Goal: Transaction & Acquisition: Purchase product/service

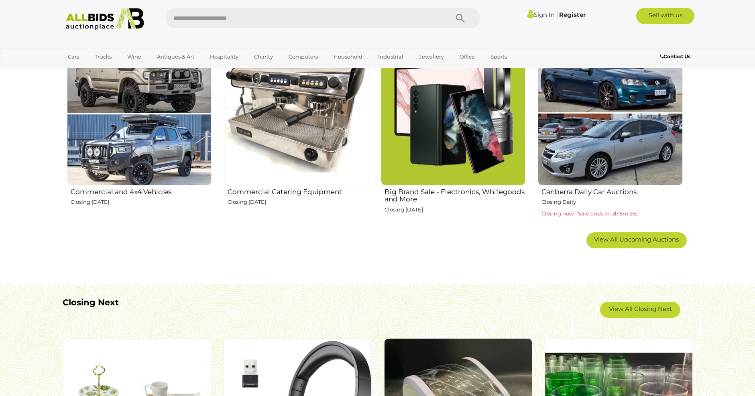
scroll to position [522, 0]
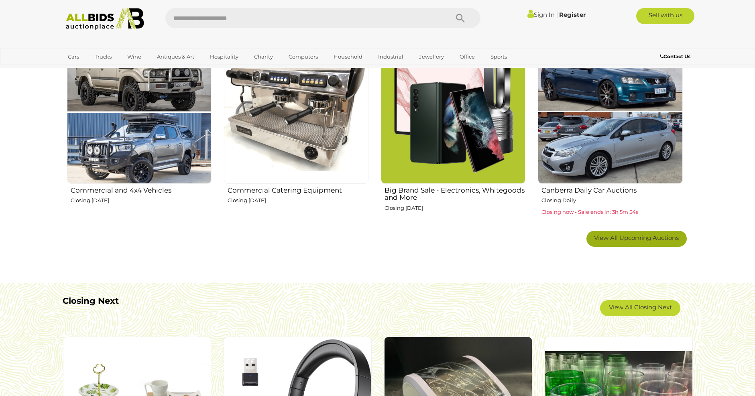
click at [638, 242] on span "View All Upcoming Auctions" at bounding box center [636, 238] width 85 height 8
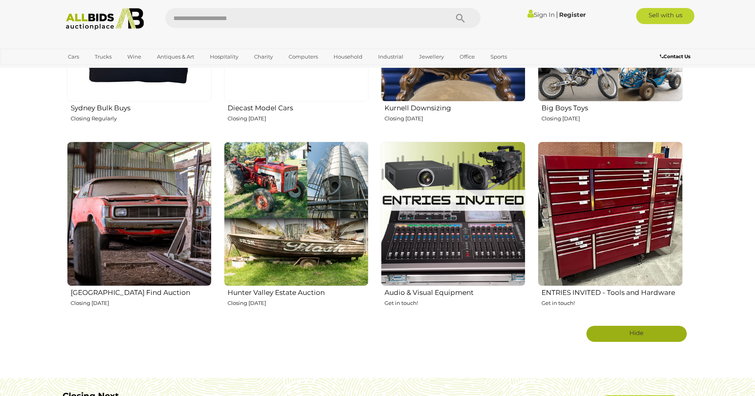
scroll to position [1364, 0]
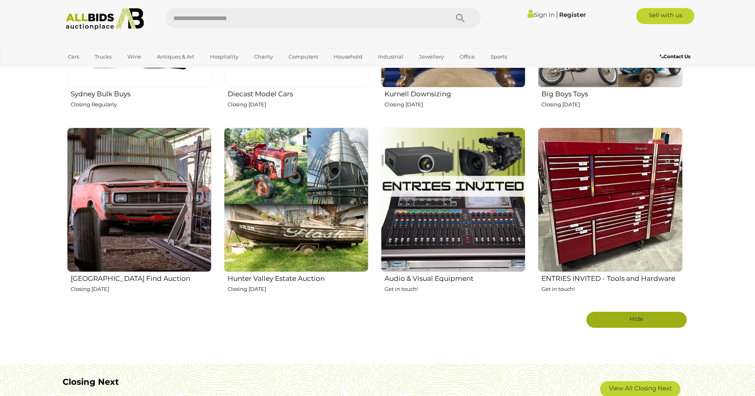
click at [293, 187] on img at bounding box center [296, 200] width 144 height 144
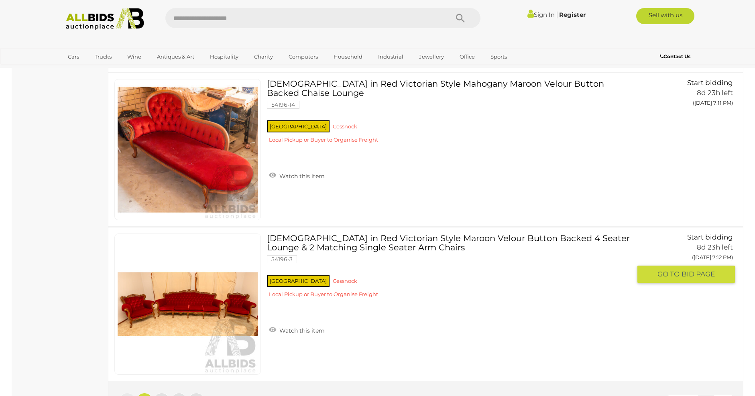
scroll to position [7462, 0]
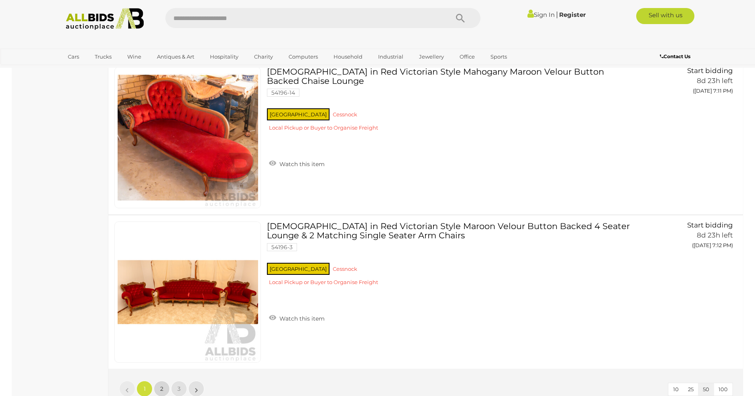
click at [162, 385] on span "2" at bounding box center [161, 388] width 3 height 7
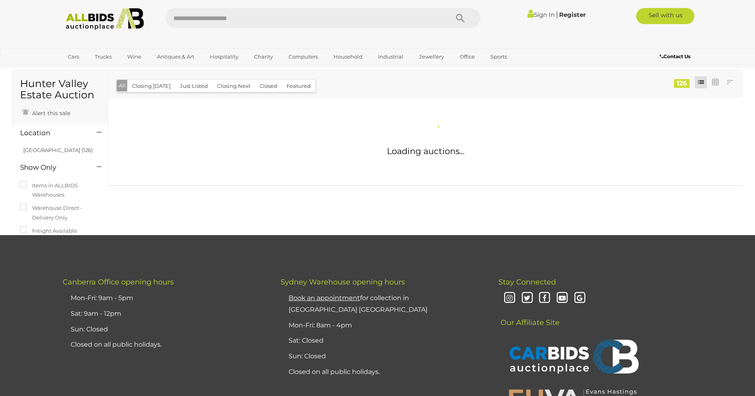
scroll to position [0, 0]
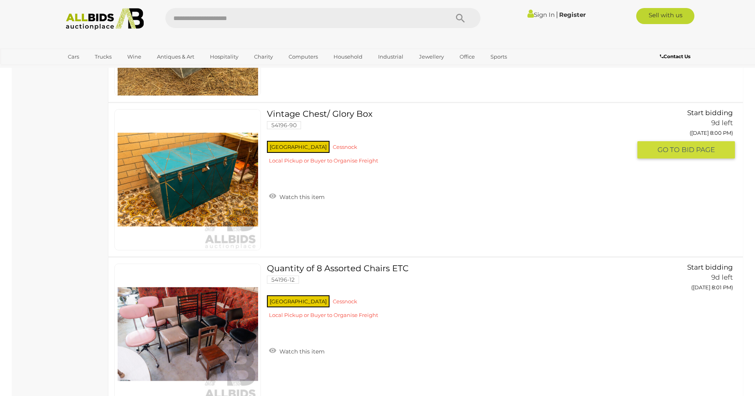
scroll to position [7502, 0]
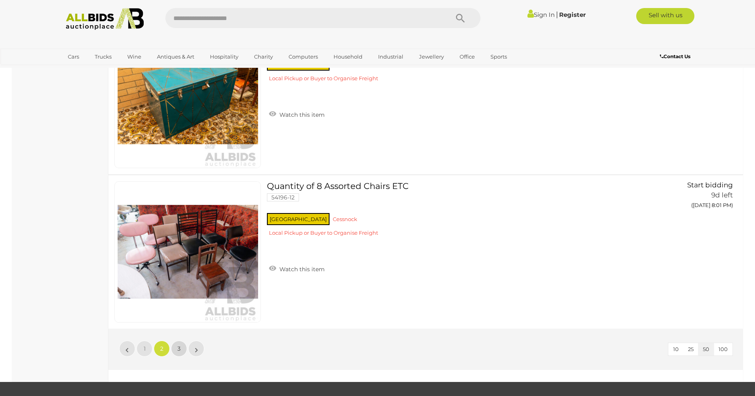
click at [177, 347] on link "3" at bounding box center [179, 349] width 16 height 16
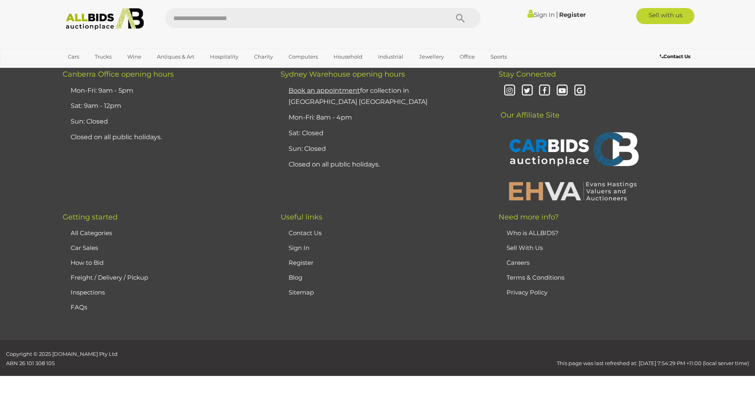
scroll to position [28, 0]
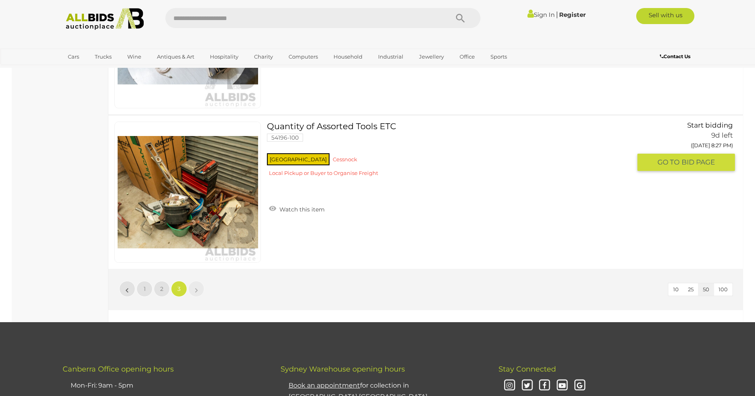
scroll to position [3892, 0]
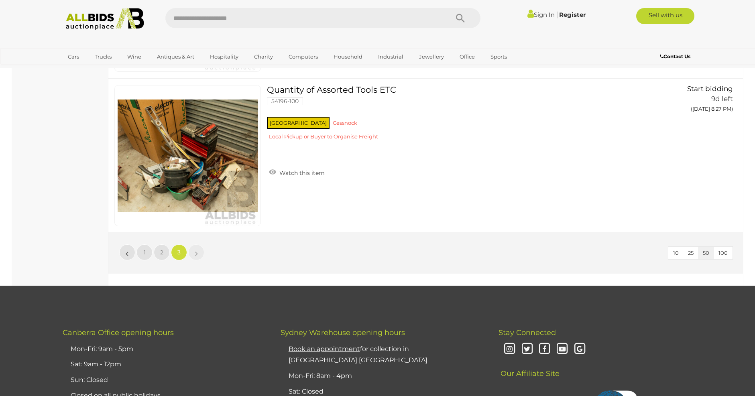
click at [87, 24] on img at bounding box center [104, 19] width 87 height 22
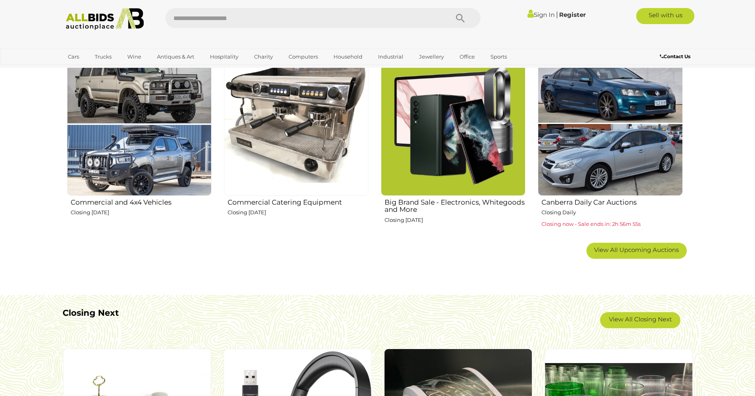
scroll to position [522, 0]
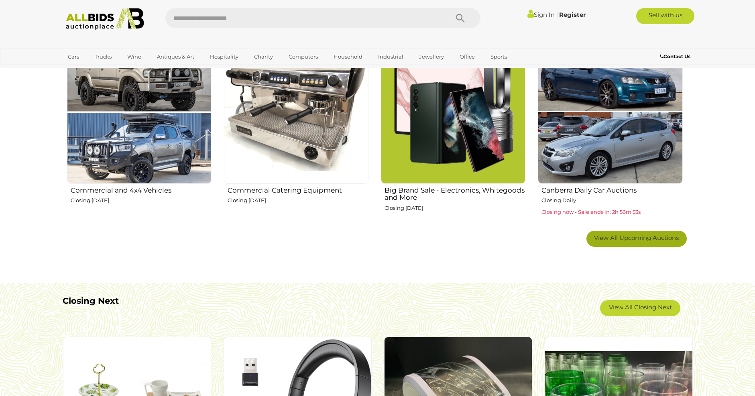
click at [637, 238] on span "View All Upcoming Auctions" at bounding box center [636, 238] width 85 height 8
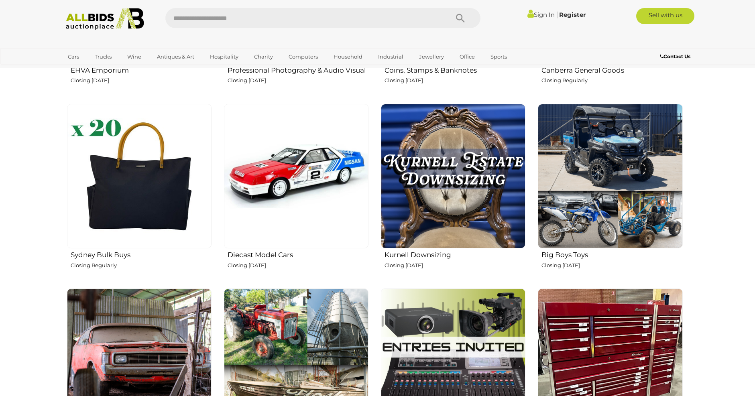
scroll to position [1163, 0]
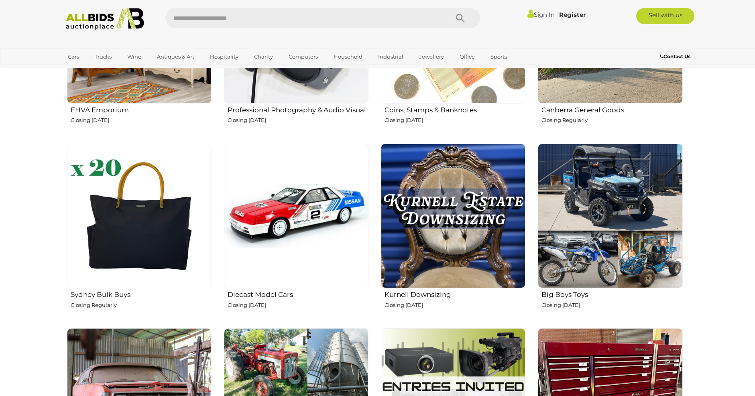
click at [432, 203] on img at bounding box center [453, 216] width 144 height 144
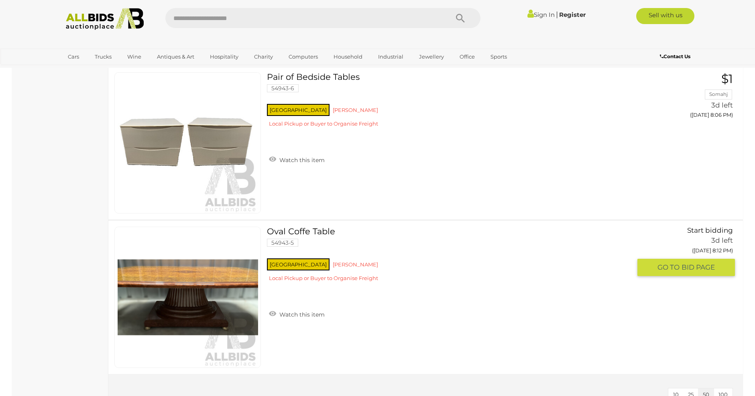
scroll to position [1846, 0]
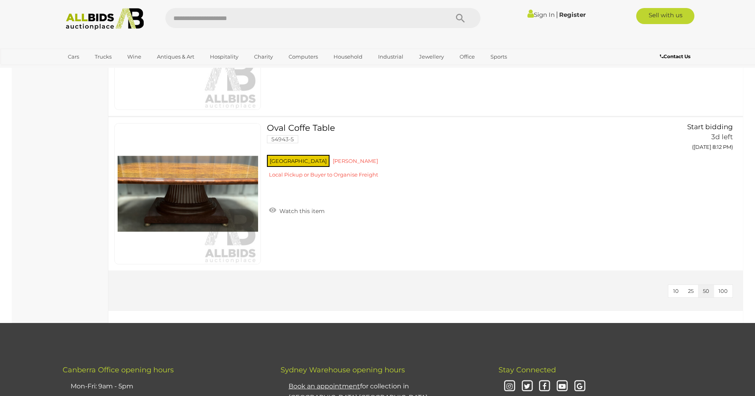
click at [88, 20] on img at bounding box center [104, 19] width 87 height 22
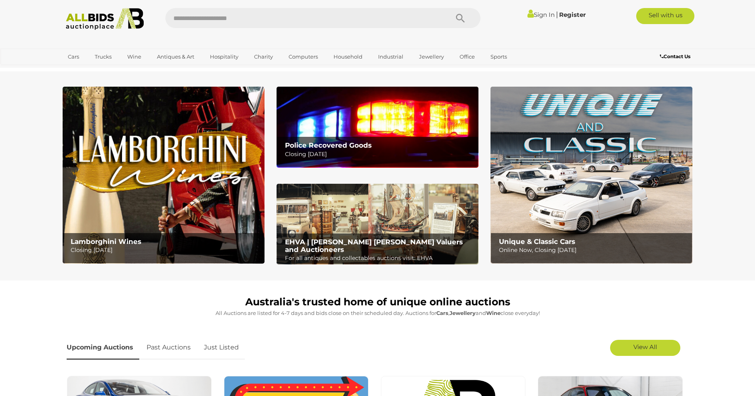
drag, startPoint x: 363, startPoint y: 134, endPoint x: 345, endPoint y: 136, distance: 19.0
click at [363, 135] on img at bounding box center [377, 127] width 202 height 81
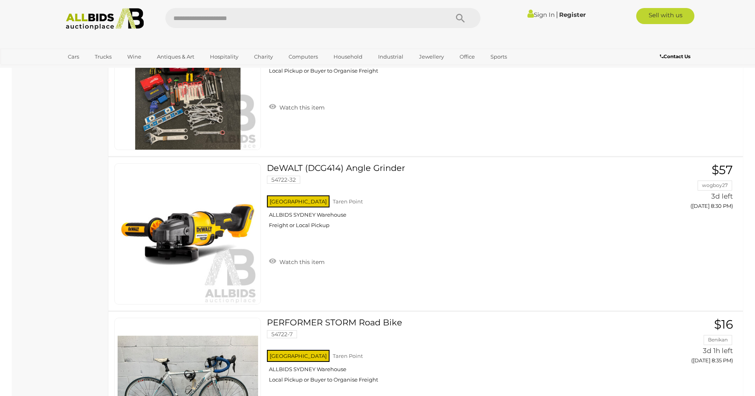
scroll to position [3250, 0]
